Goal: Navigation & Orientation: Go to known website

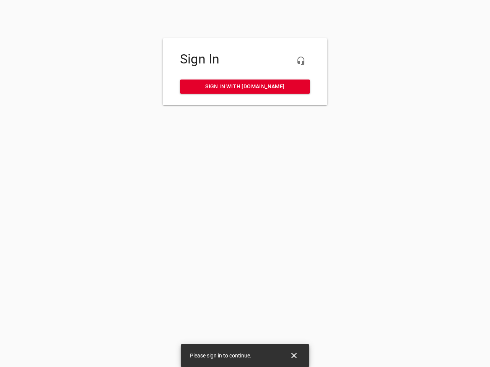
click at [301, 61] on icon "button" at bounding box center [300, 60] width 9 height 9
click at [294, 356] on icon "Close" at bounding box center [293, 355] width 5 height 5
